Goal: Task Accomplishment & Management: Use online tool/utility

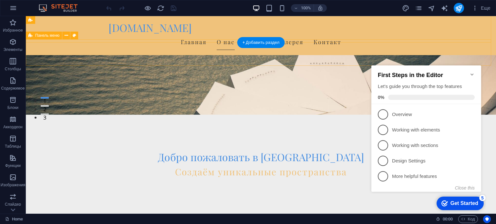
scroll to position [97, 0]
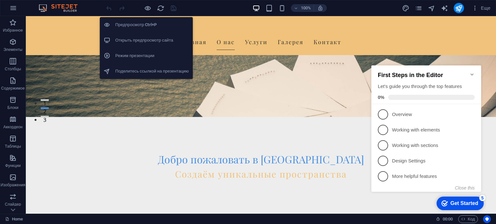
click at [134, 42] on h6 "Открыть предпросмотр сайта" at bounding box center [152, 40] width 74 height 8
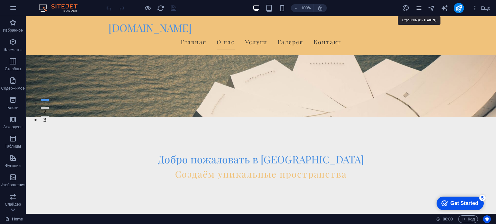
click at [418, 6] on icon "pages" at bounding box center [418, 8] width 7 height 7
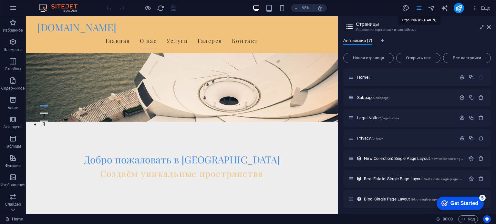
click at [418, 7] on icon "pages" at bounding box center [418, 8] width 7 height 7
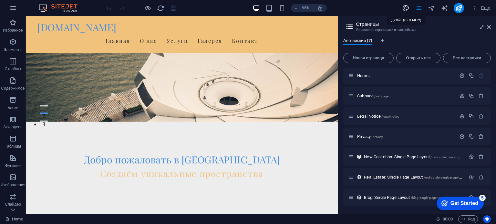
click at [407, 9] on icon "design" at bounding box center [405, 8] width 7 height 7
select select "px"
select select "200"
select select "px"
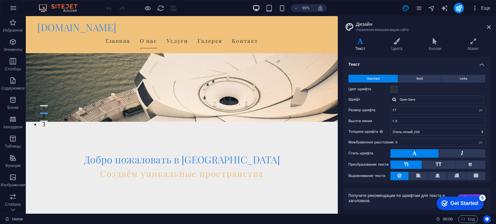
click at [476, 8] on icon "button" at bounding box center [475, 8] width 6 height 6
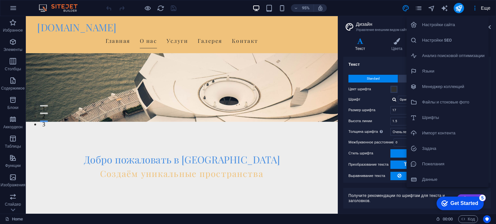
click at [272, 57] on div at bounding box center [248, 112] width 496 height 224
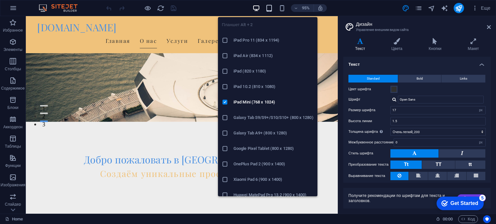
click at [272, 7] on icon "button" at bounding box center [268, 8] width 7 height 7
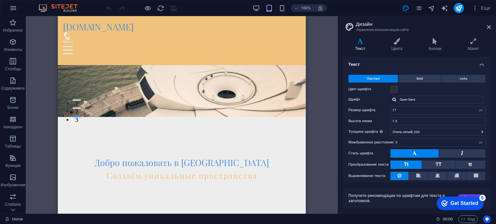
click at [486, 29] on header "Дизайн Управление внешним видом сайта" at bounding box center [417, 24] width 146 height 17
click at [490, 24] on aside "Дизайн Управление внешним видом сайта Варианты Текст Цвета Кнопки Макет Текст S…" at bounding box center [417, 115] width 158 height 198
click at [489, 25] on icon at bounding box center [489, 27] width 4 height 5
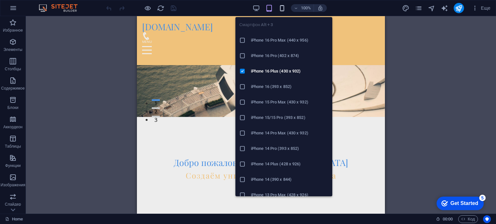
click at [282, 6] on icon "button" at bounding box center [281, 8] width 7 height 7
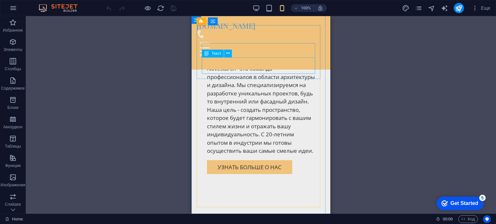
scroll to position [646, 0]
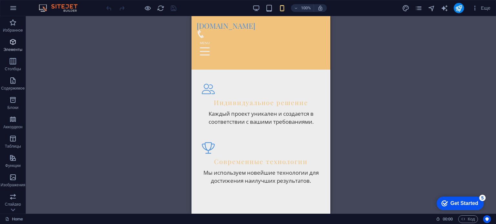
click at [15, 52] on p "Элементы" at bounding box center [13, 49] width 19 height 5
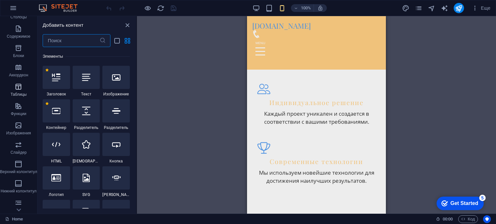
scroll to position [65, 0]
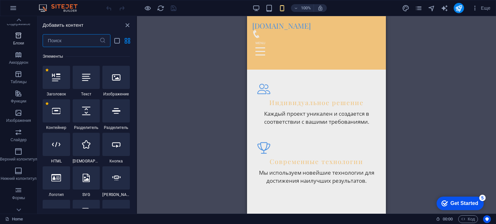
click at [20, 43] on p "Блоки" at bounding box center [18, 43] width 11 height 5
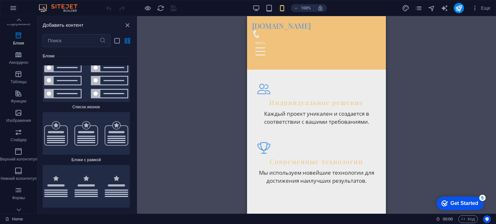
scroll to position [3580, 0]
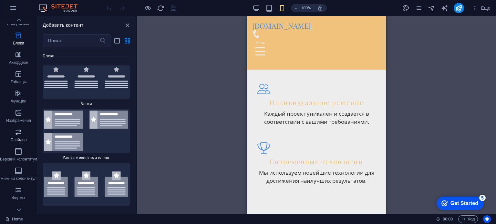
click at [16, 134] on icon "button" at bounding box center [19, 132] width 8 height 8
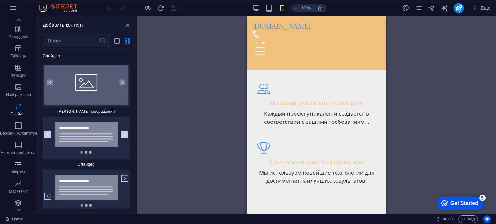
scroll to position [92, 0]
click at [15, 171] on p "Формы" at bounding box center [18, 170] width 13 height 5
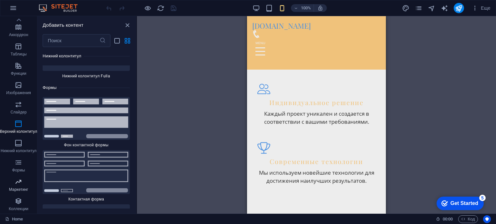
click at [20, 185] on icon "button" at bounding box center [19, 182] width 8 height 8
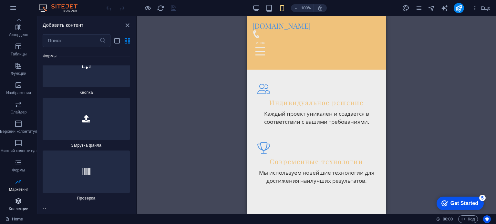
click at [19, 203] on icon "button" at bounding box center [19, 202] width 8 height 8
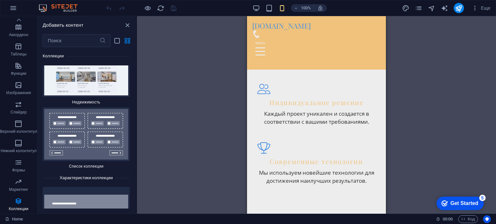
scroll to position [12371, 0]
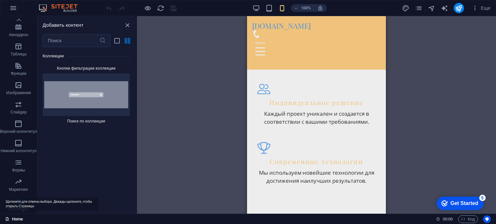
click at [10, 220] on link "Home" at bounding box center [14, 220] width 18 height 8
click at [15, 17] on icon at bounding box center [18, 19] width 9 height 9
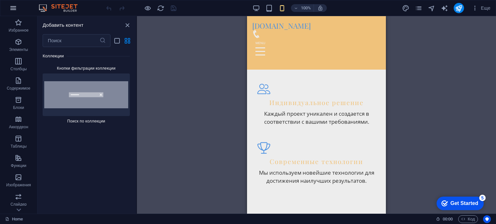
click at [11, 10] on icon "button" at bounding box center [13, 8] width 8 height 8
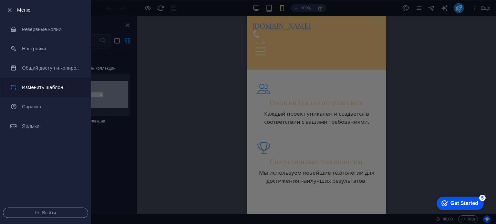
click at [56, 89] on h6 "Изменить шаблон" at bounding box center [52, 88] width 60 height 8
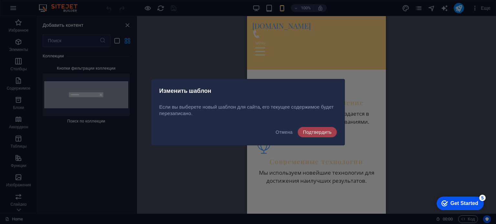
click at [311, 134] on span "Подтвердить" at bounding box center [317, 132] width 29 height 5
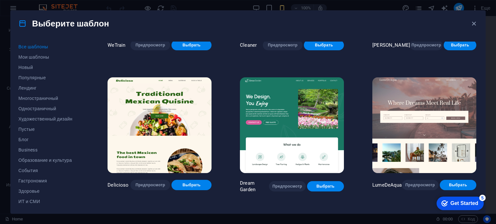
scroll to position [968, 0]
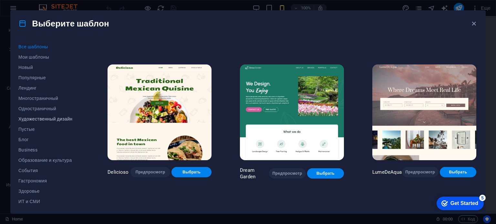
click at [42, 122] on button "Художественный дизайн" at bounding box center [48, 119] width 61 height 10
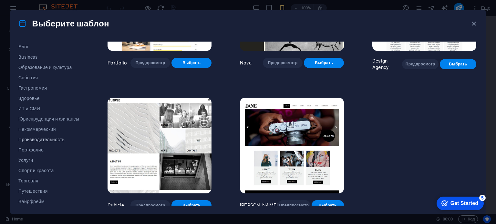
scroll to position [94, 0]
click at [26, 151] on span "Портфолио" at bounding box center [48, 149] width 61 height 5
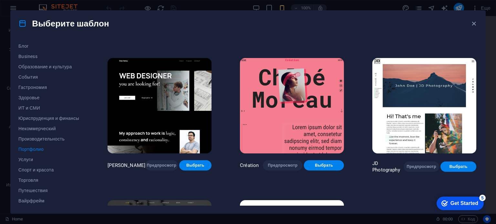
scroll to position [129, 0]
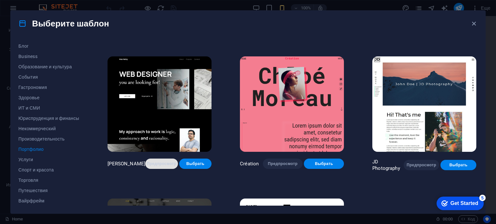
click at [152, 161] on span "Предпросмотр" at bounding box center [161, 163] width 22 height 5
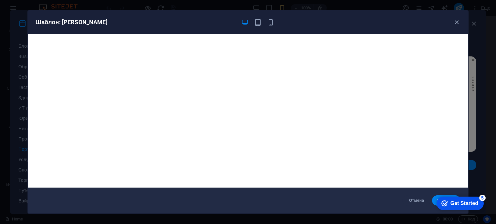
scroll to position [2, 0]
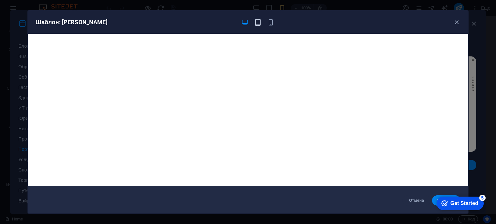
click at [258, 23] on icon "button" at bounding box center [257, 22] width 7 height 7
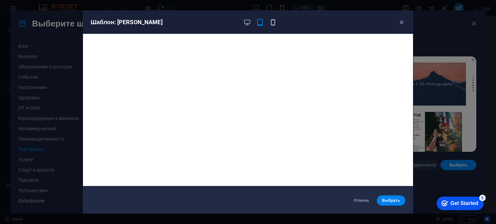
click at [274, 24] on icon "button" at bounding box center [272, 22] width 7 height 7
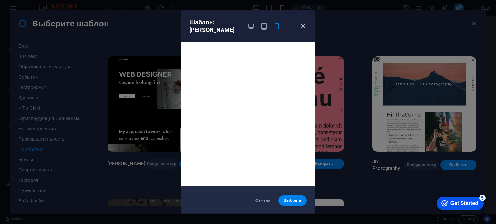
click at [302, 27] on icon "button" at bounding box center [302, 26] width 7 height 7
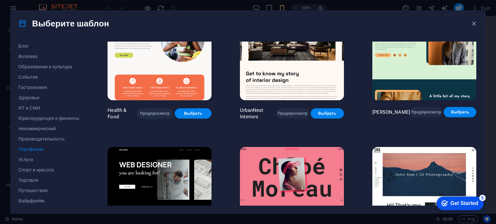
scroll to position [232, 0]
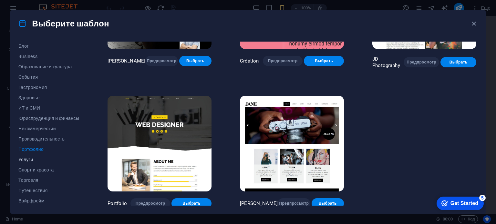
click at [27, 159] on span "Услуги" at bounding box center [48, 159] width 61 height 5
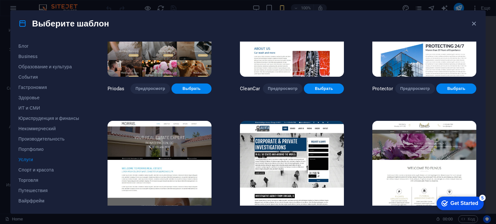
scroll to position [523, 0]
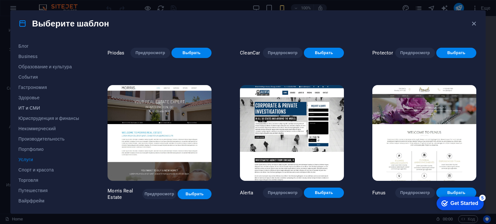
click at [27, 107] on span "ИТ и СМИ" at bounding box center [48, 108] width 61 height 5
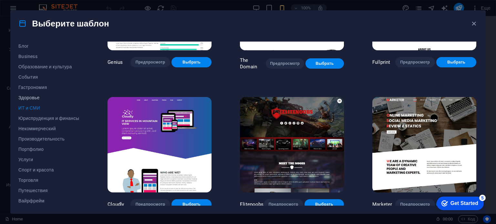
click at [27, 96] on span "Здоровье" at bounding box center [48, 97] width 61 height 5
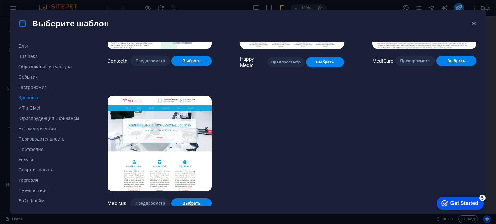
click at [26, 93] on button "Здоровье" at bounding box center [48, 98] width 61 height 10
click at [27, 88] on span "Гастрономия" at bounding box center [48, 87] width 61 height 5
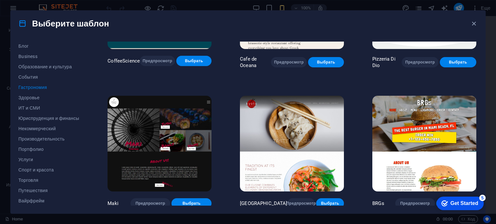
scroll to position [523, 0]
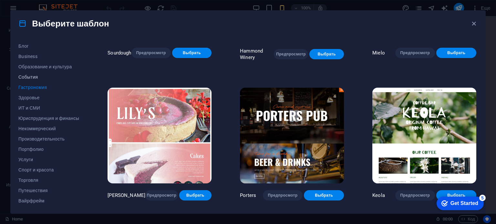
click at [27, 78] on span "События" at bounding box center [48, 77] width 61 height 5
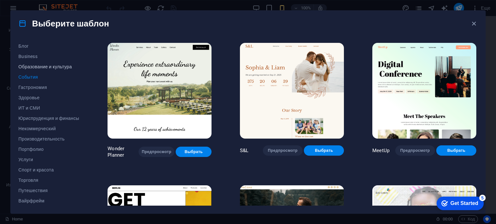
click at [32, 71] on button "Образование и культура" at bounding box center [48, 67] width 61 height 10
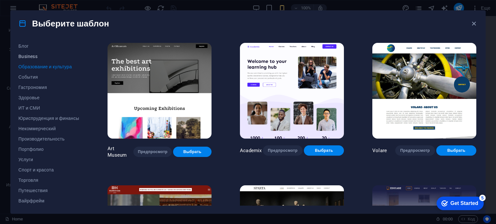
click at [25, 54] on span "Business" at bounding box center [48, 56] width 61 height 5
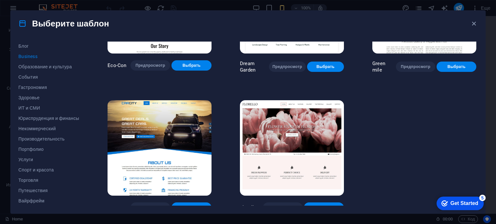
scroll to position [90, 0]
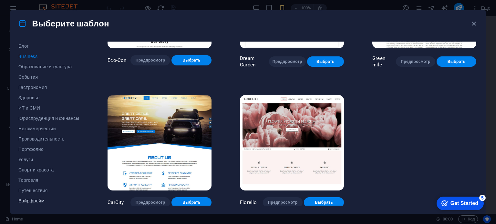
click at [33, 201] on span "Вайрфрейм" at bounding box center [48, 201] width 61 height 5
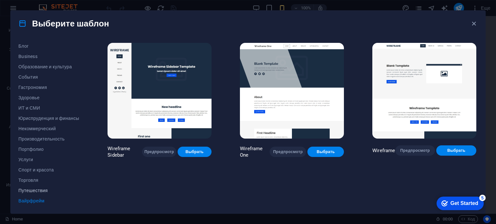
click at [36, 188] on span "Путешествия" at bounding box center [48, 190] width 61 height 5
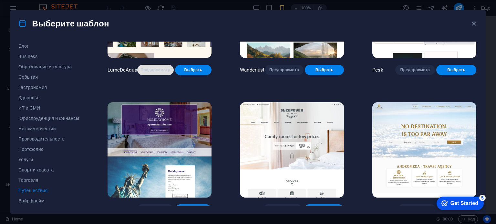
scroll to position [129, 0]
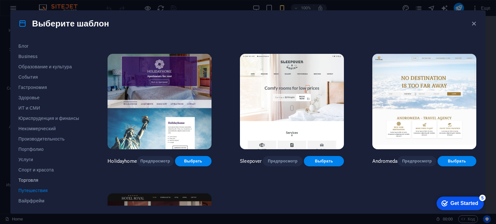
click at [24, 178] on span "Торговля" at bounding box center [48, 180] width 61 height 5
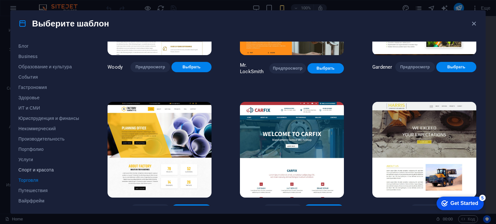
click at [23, 168] on span "Спорт и красота" at bounding box center [48, 170] width 61 height 5
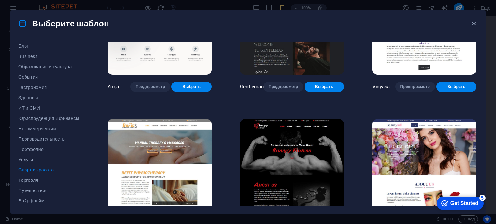
scroll to position [420, 0]
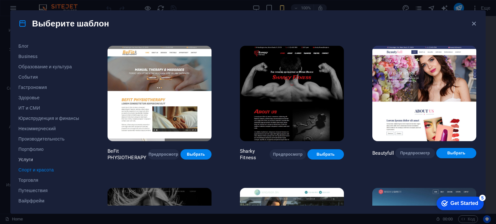
click at [34, 157] on button "Услуги" at bounding box center [48, 160] width 61 height 10
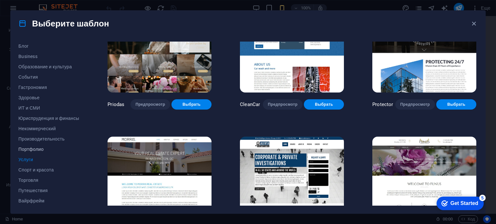
scroll to position [452, 0]
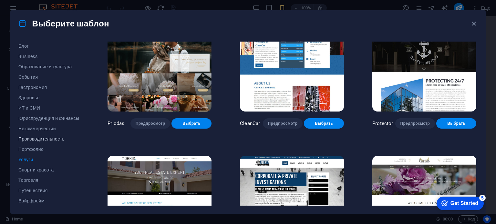
click at [37, 142] on button "Производительность" at bounding box center [48, 139] width 61 height 10
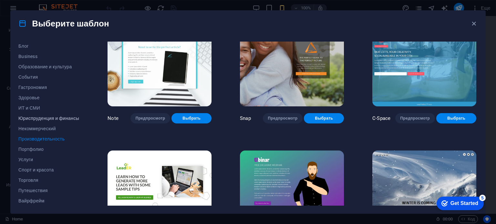
click at [35, 122] on button "Юриспруденция и финансы" at bounding box center [48, 118] width 61 height 10
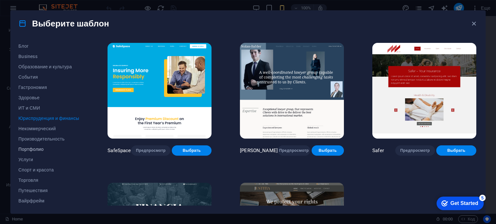
click at [36, 150] on span "Портфолио" at bounding box center [48, 149] width 61 height 5
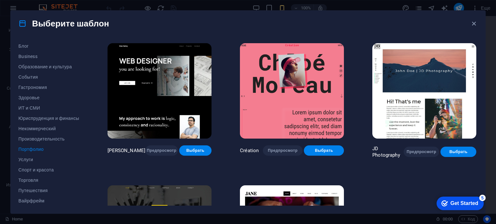
scroll to position [161, 0]
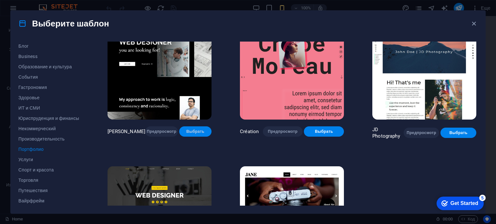
click at [186, 129] on span "Выбрать" at bounding box center [195, 131] width 22 height 5
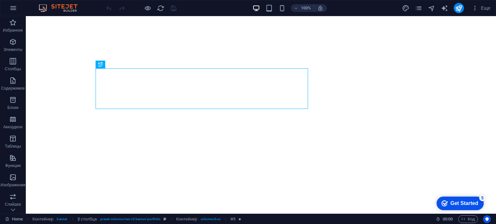
click at [450, 203] on div "Get Started" at bounding box center [464, 204] width 28 height 6
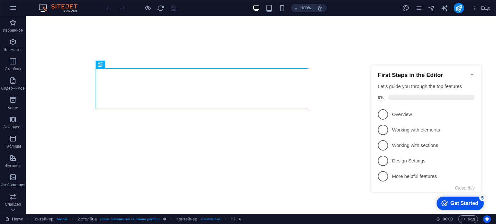
click at [470, 72] on icon "Minimize checklist" at bounding box center [471, 74] width 5 height 5
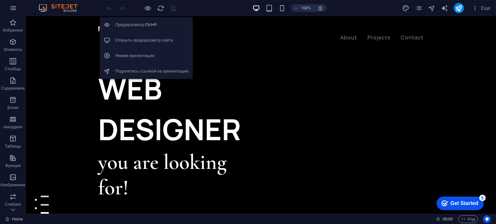
click at [144, 25] on h6 "Предпросмотр Ctrl+P" at bounding box center [152, 25] width 74 height 8
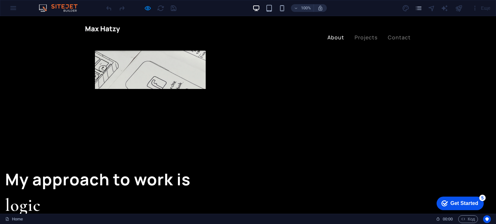
scroll to position [484, 0]
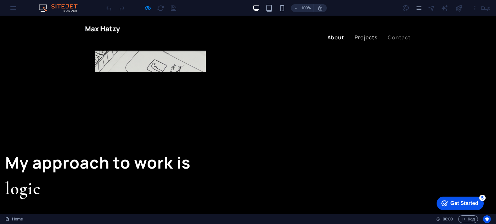
click at [359, 35] on link "Projects" at bounding box center [365, 37] width 23 height 5
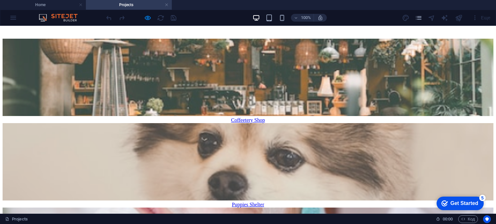
scroll to position [0, 0]
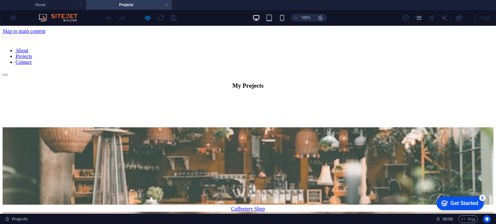
click at [331, 48] on nav "About Projects Contact" at bounding box center [248, 56] width 491 height 17
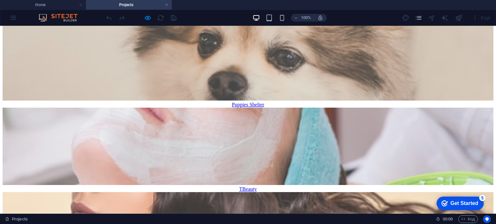
scroll to position [194, 0]
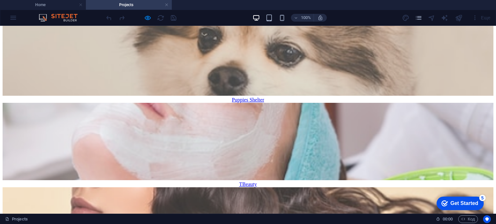
drag, startPoint x: 336, startPoint y: 38, endPoint x: 306, endPoint y: 44, distance: 30.2
click at [107, 15] on div at bounding box center [141, 18] width 72 height 10
click at [167, 5] on link at bounding box center [167, 5] width 4 height 6
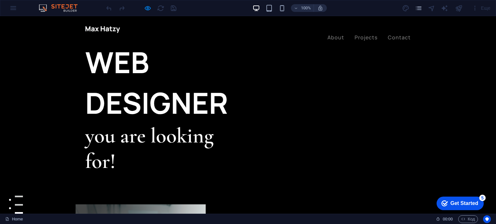
scroll to position [484, 0]
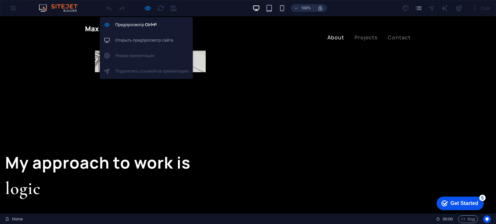
click at [141, 37] on h6 "Открыть предпросмотр сайта" at bounding box center [152, 40] width 74 height 8
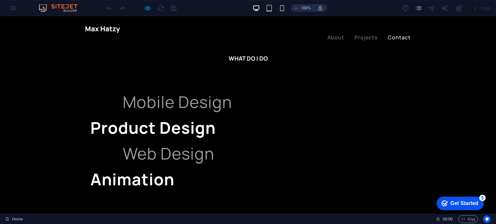
scroll to position [1563, 0]
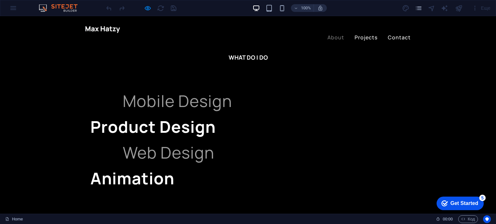
click at [364, 35] on link "Projects" at bounding box center [365, 37] width 23 height 5
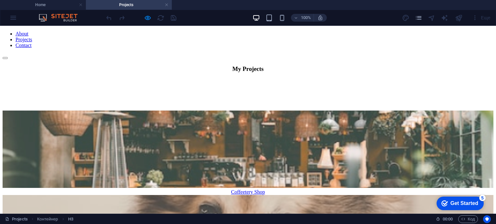
scroll to position [65, 0]
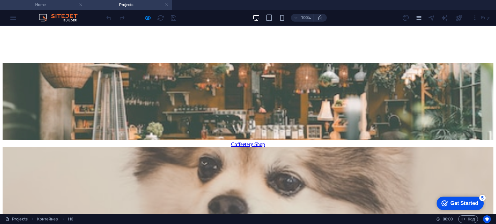
click at [59, 5] on h4 "Home" at bounding box center [43, 4] width 86 height 7
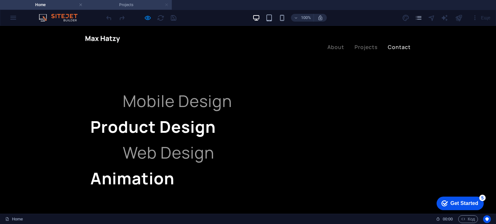
click at [168, 4] on link at bounding box center [167, 5] width 4 height 6
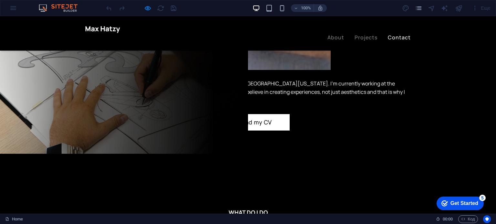
scroll to position [1337, 0]
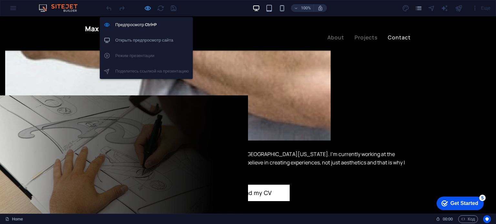
click at [148, 9] on icon "button" at bounding box center [147, 8] width 7 height 7
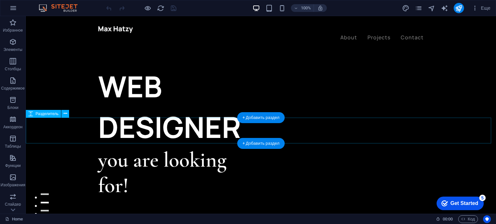
scroll to position [0, 0]
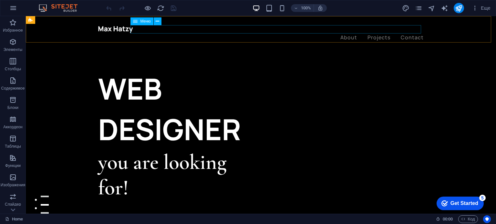
click at [369, 34] on nav "About Projects Contact" at bounding box center [260, 38] width 325 height 8
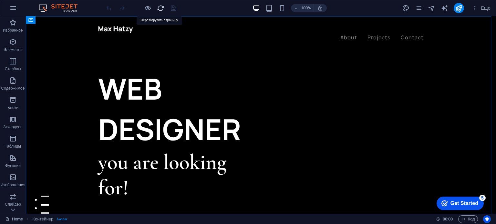
click at [163, 9] on icon "reload" at bounding box center [160, 8] width 7 height 7
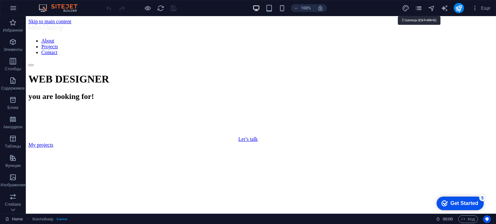
click at [418, 9] on icon "pages" at bounding box center [418, 8] width 7 height 7
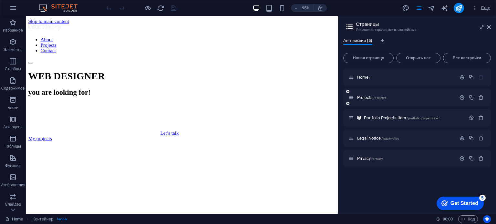
click at [415, 93] on div "Projects /projects" at bounding box center [417, 98] width 148 height 18
click at [364, 98] on span "Projects /projects" at bounding box center [371, 97] width 29 height 5
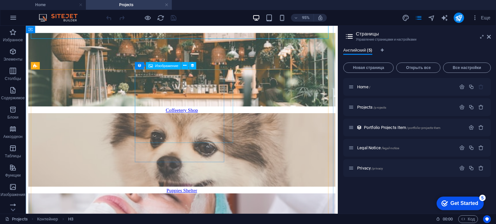
scroll to position [97, 0]
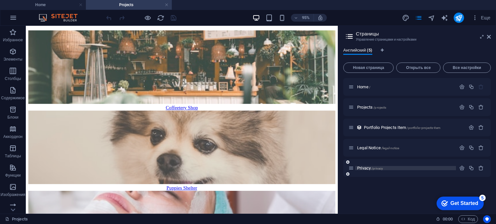
click at [368, 167] on span "Privacy /privacy" at bounding box center [370, 168] width 26 height 5
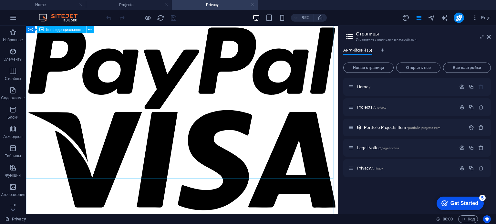
scroll to position [2294, 0]
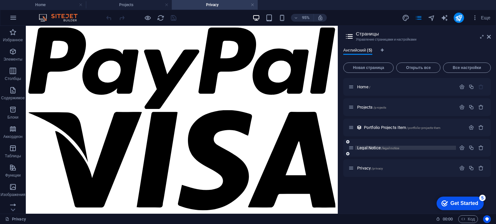
click at [367, 147] on span "Legal Notice /legal-notice" at bounding box center [378, 148] width 42 height 5
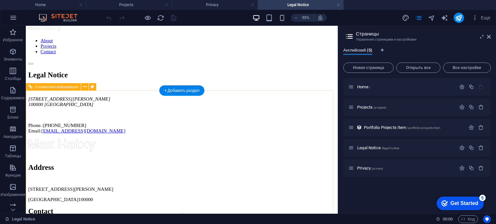
scroll to position [0, 0]
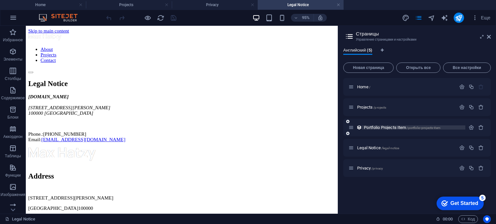
click at [368, 128] on span "Portfolio Projects Item /portfolio-projects-item" at bounding box center [402, 127] width 77 height 5
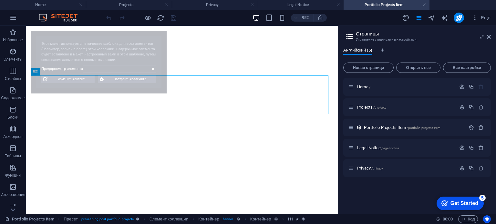
select select "68b94ff4e31a9c72e2050eac"
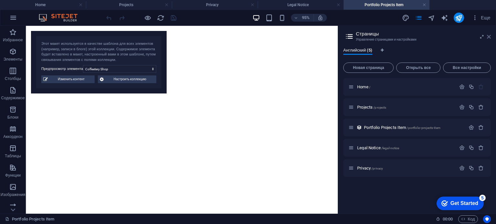
click at [490, 35] on icon at bounding box center [489, 36] width 4 height 5
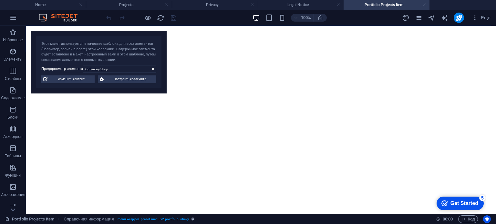
click at [425, 3] on link at bounding box center [424, 5] width 4 height 6
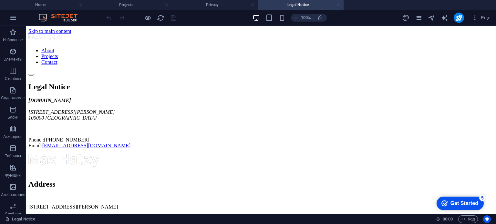
drag, startPoint x: 342, startPoint y: 4, endPoint x: 337, endPoint y: 4, distance: 4.5
click at [342, 4] on h4 "Legal Notice" at bounding box center [301, 4] width 86 height 7
click at [337, 4] on link at bounding box center [338, 5] width 4 height 6
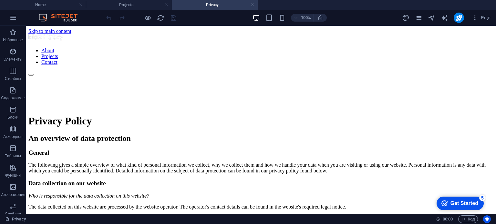
scroll to position [2266, 0]
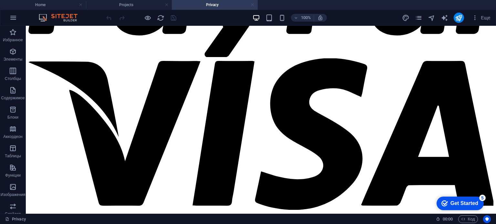
click at [252, 5] on link at bounding box center [253, 5] width 4 height 6
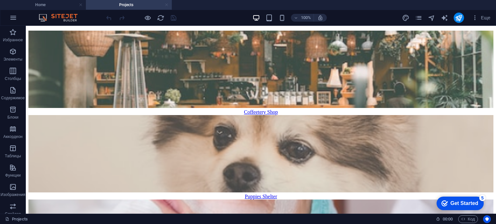
click at [167, 4] on link at bounding box center [167, 5] width 4 height 6
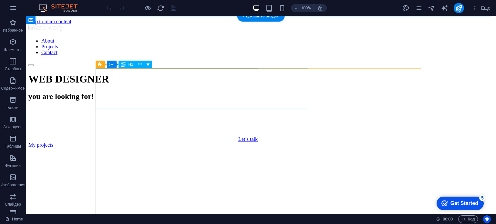
click at [210, 85] on div "WEB DESIGNER" at bounding box center [260, 79] width 465 height 12
click at [132, 84] on div "WEB DESIGNER" at bounding box center [260, 79] width 465 height 12
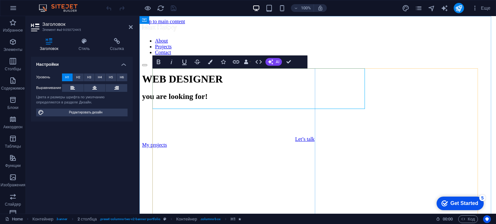
click at [218, 79] on h1 "WEB DESIGNER" at bounding box center [317, 79] width 351 height 12
click at [271, 41] on div "About Projects Contact" at bounding box center [317, 46] width 351 height 42
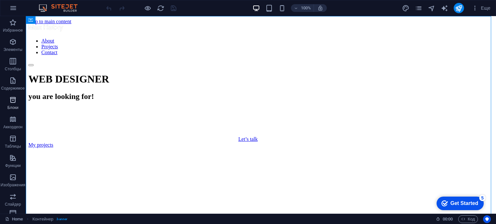
click at [13, 98] on icon "button" at bounding box center [13, 100] width 8 height 8
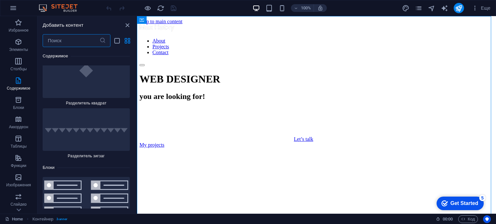
scroll to position [3360, 0]
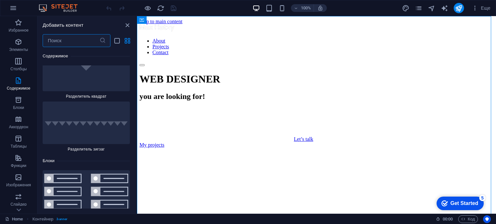
click at [65, 45] on input "text" at bounding box center [71, 40] width 57 height 13
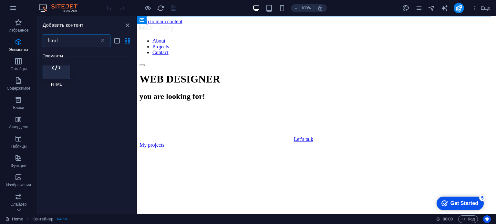
scroll to position [3, 0]
type input "html"
click at [62, 82] on div at bounding box center [56, 77] width 27 height 23
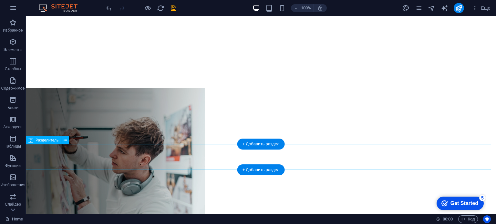
scroll to position [161, 0]
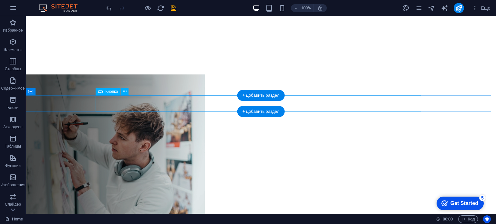
select select "%"
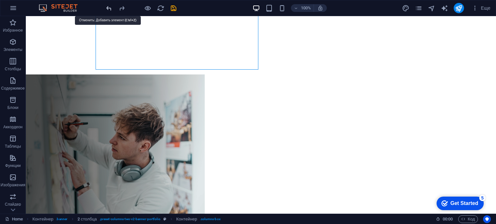
click at [107, 10] on icon "undo" at bounding box center [108, 8] width 7 height 7
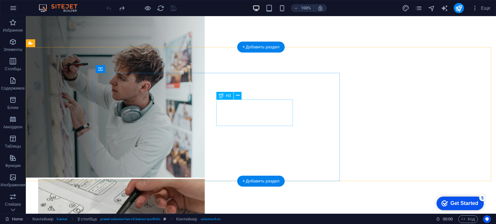
scroll to position [129, 0]
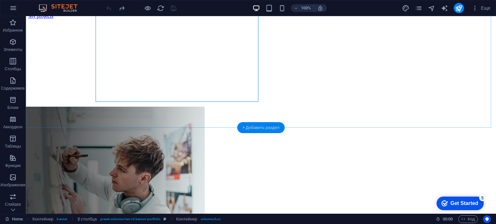
click at [265, 126] on div "+ Добавить раздел" at bounding box center [260, 127] width 47 height 11
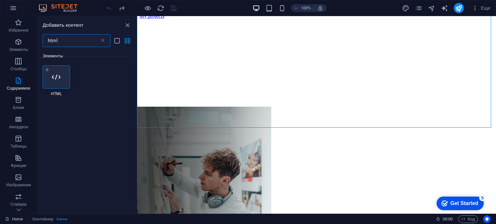
click at [50, 79] on div at bounding box center [56, 77] width 27 height 23
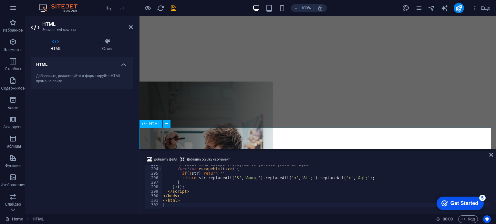
scroll to position [194, 0]
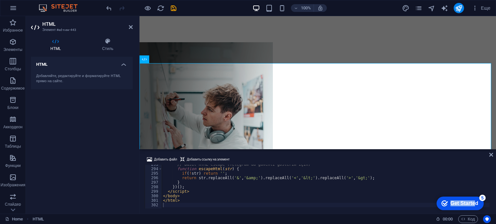
drag, startPoint x: 476, startPoint y: 202, endPoint x: 377, endPoint y: 228, distance: 102.5
click at [431, 213] on html "checkmark Get Started 5 First Steps in the Editor Let's guide you through the t…" at bounding box center [458, 203] width 55 height 19
drag, startPoint x: 454, startPoint y: 205, endPoint x: 517, endPoint y: 301, distance: 114.9
click at [455, 204] on div "Get Started" at bounding box center [464, 204] width 28 height 6
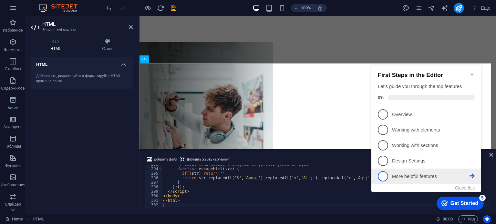
click at [386, 175] on span "5" at bounding box center [383, 176] width 10 height 10
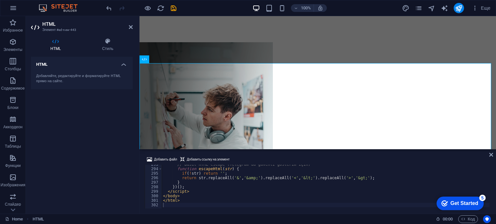
click at [469, 201] on div "Get Started" at bounding box center [464, 204] width 28 height 6
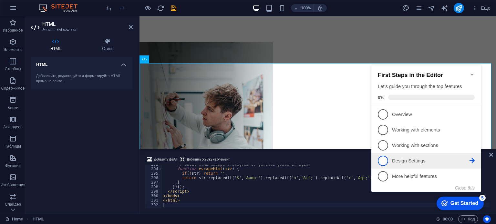
click at [386, 162] on span "4" at bounding box center [383, 161] width 10 height 10
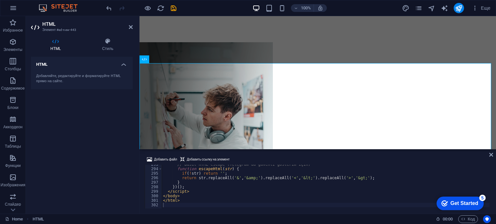
click at [484, 210] on div "checkmark Get Started 5" at bounding box center [459, 204] width 47 height 14
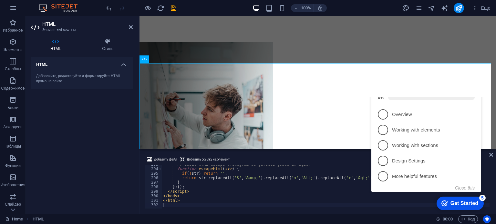
scroll to position [0, 0]
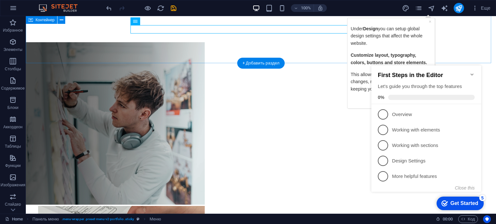
click at [200, 59] on div "WEB DESIGNER you are looking for! Let’s talk My projects" at bounding box center [260, 125] width 465 height 491
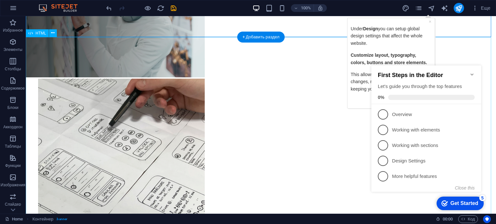
scroll to position [323, 0]
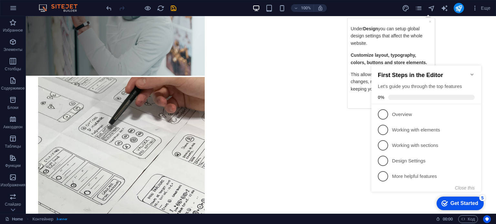
drag, startPoint x: 432, startPoint y: 22, endPoint x: 654, endPoint y: 55, distance: 225.2
click at [432, 22] on div "× Under Design you can set up global design settings that affect the whole webs…" at bounding box center [391, 62] width 84 height 87
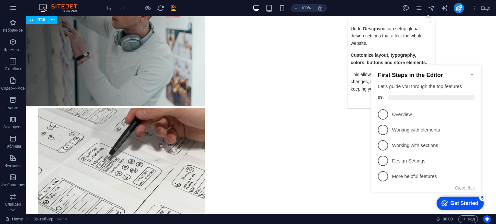
scroll to position [291, 0]
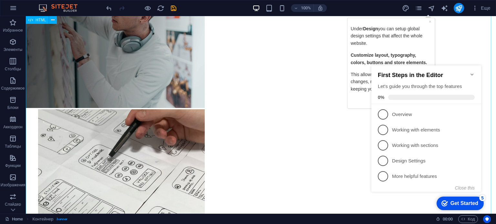
click at [471, 74] on icon "Minimize checklist" at bounding box center [471, 75] width 3 height 2
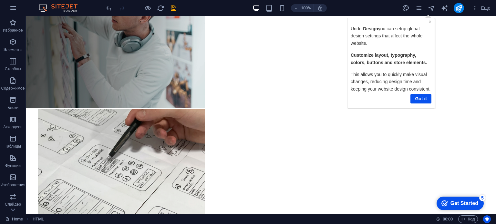
click at [429, 23] on link "×" at bounding box center [430, 21] width 3 height 5
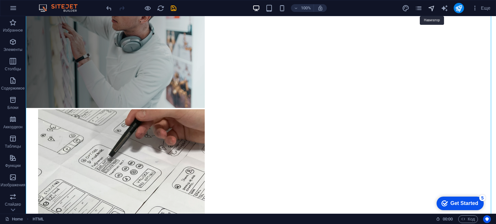
click at [433, 7] on icon "navigator" at bounding box center [431, 8] width 7 height 7
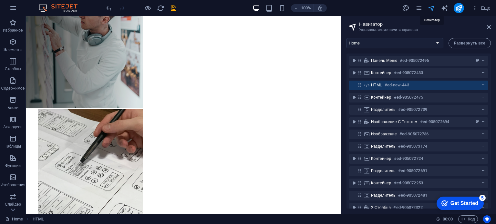
click at [431, 8] on icon "navigator" at bounding box center [431, 8] width 7 height 7
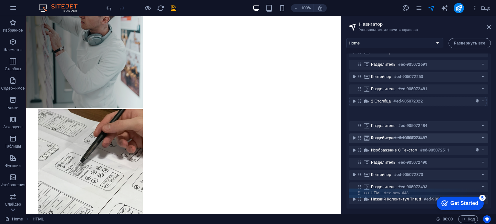
scroll to position [110, 0]
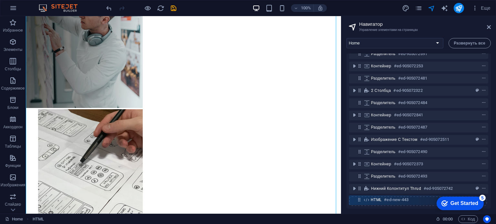
drag, startPoint x: 361, startPoint y: 83, endPoint x: 360, endPoint y: 200, distance: 116.5
click at [360, 200] on div "Панель меню #ed-905072496 Контейнер #ed-905072433 HTML #ed-new-443 Контейнер #e…" at bounding box center [418, 131] width 144 height 155
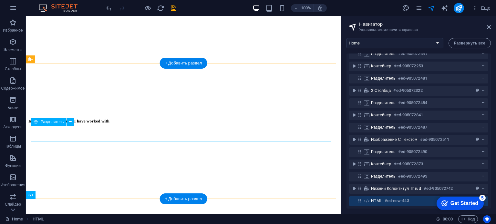
scroll to position [1493, 0]
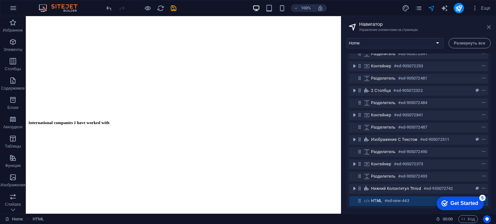
click at [490, 27] on icon at bounding box center [489, 27] width 4 height 5
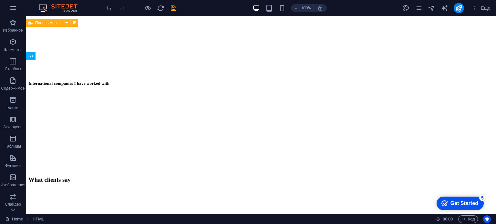
scroll to position [1710, 0]
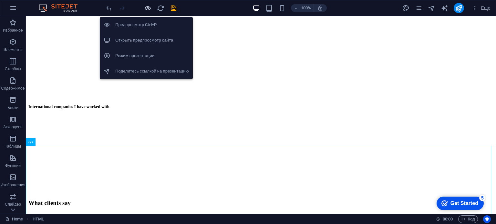
click at [145, 9] on icon "button" at bounding box center [147, 8] width 7 height 7
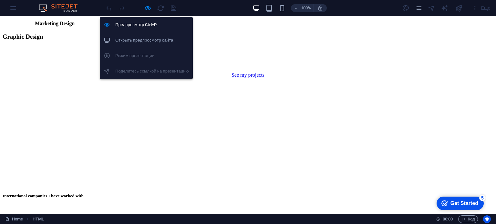
click at [138, 39] on h6 "Открыть предпросмотр сайта" at bounding box center [152, 40] width 74 height 8
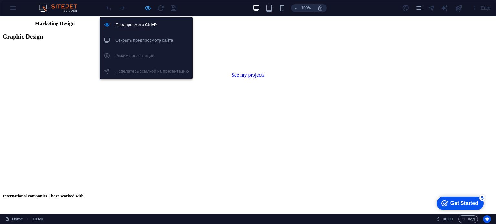
click at [148, 8] on icon "button" at bounding box center [147, 8] width 7 height 7
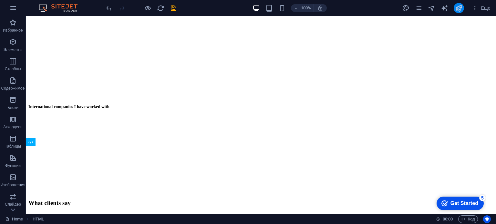
click at [463, 10] on button "publish" at bounding box center [459, 8] width 10 height 10
